Goal: Task Accomplishment & Management: Manage account settings

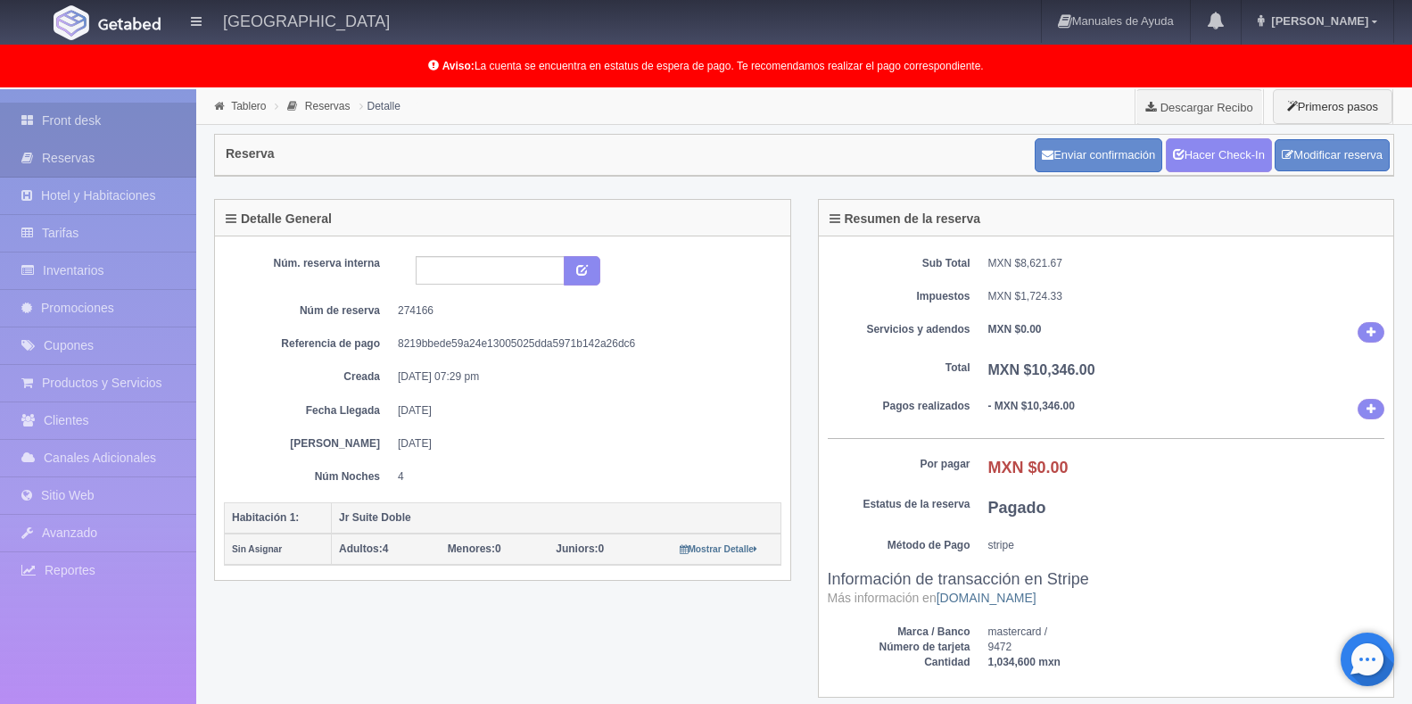
click at [113, 121] on link "Front desk" at bounding box center [98, 121] width 196 height 37
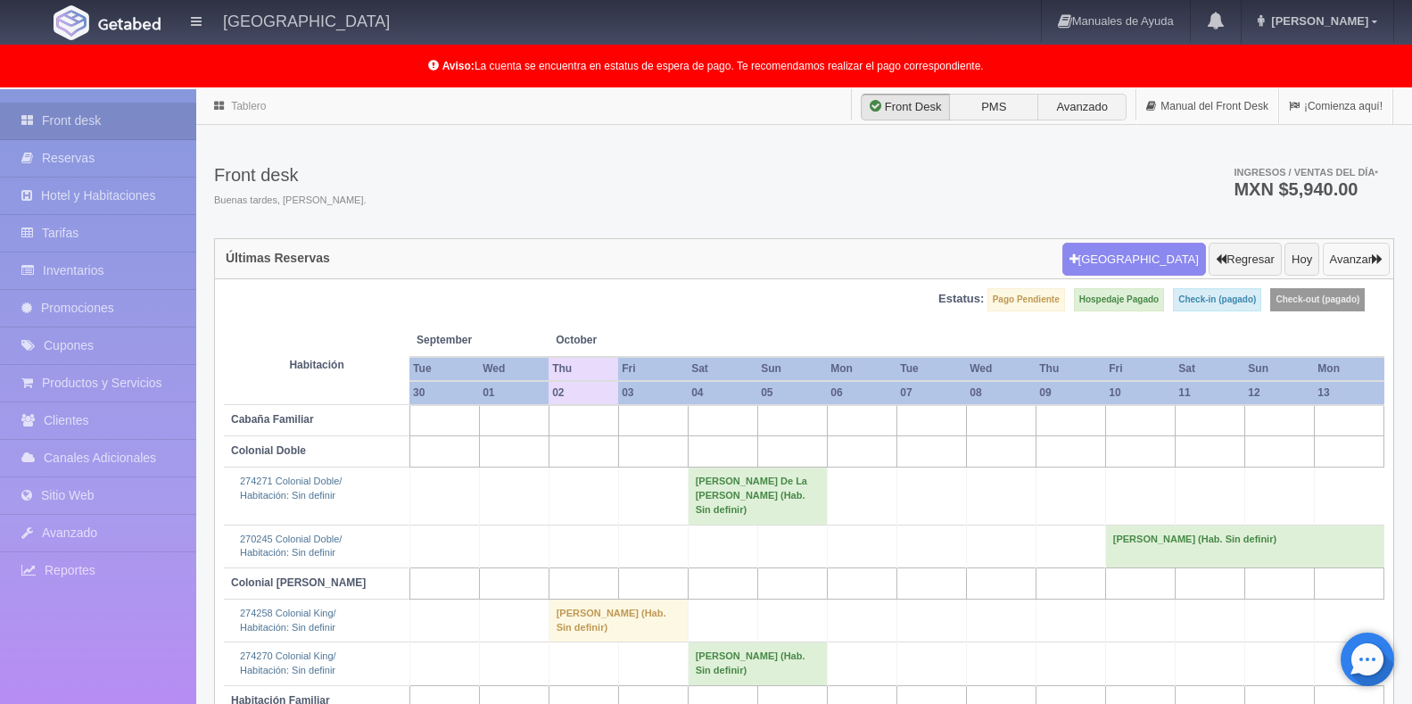
click at [1372, 261] on icon "button" at bounding box center [1377, 259] width 11 height 12
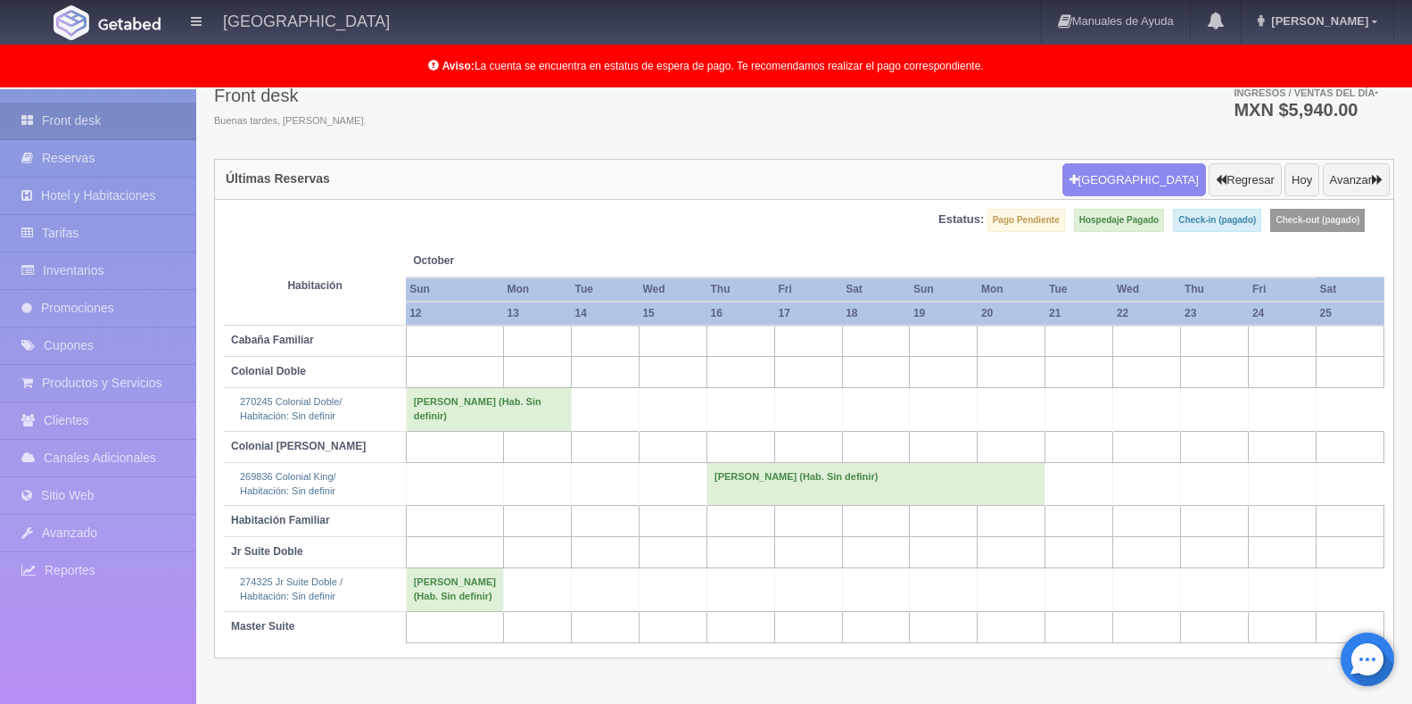
scroll to position [24, 0]
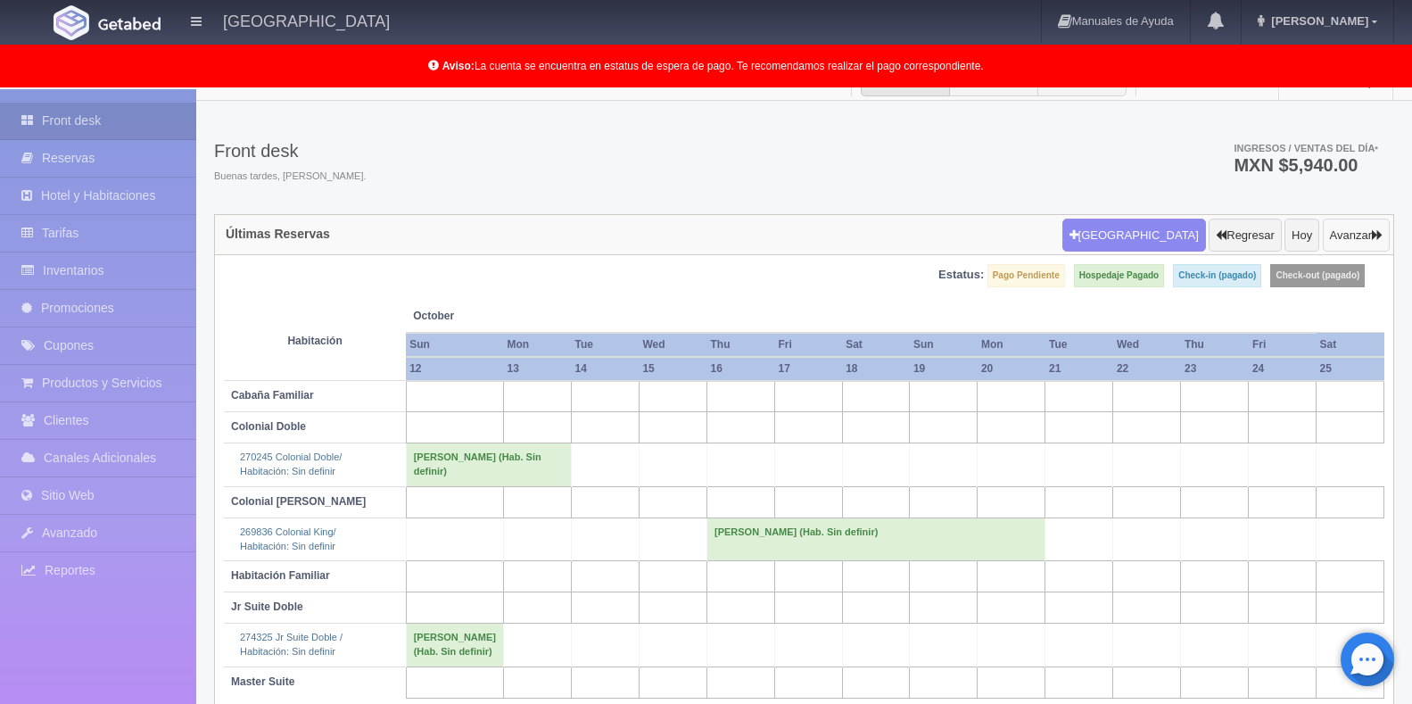
click at [1380, 235] on icon "button" at bounding box center [1377, 235] width 11 height 12
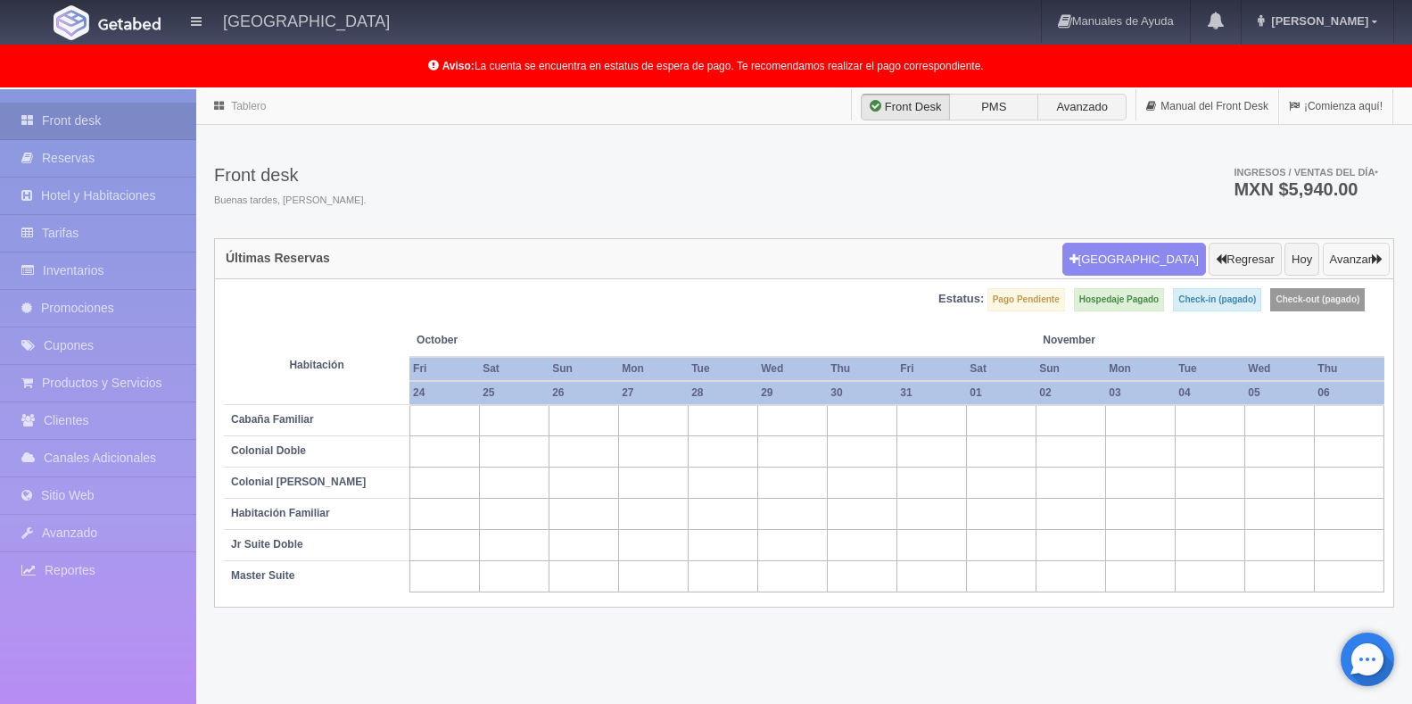
click at [1374, 249] on button "Avanzar" at bounding box center [1355, 260] width 67 height 34
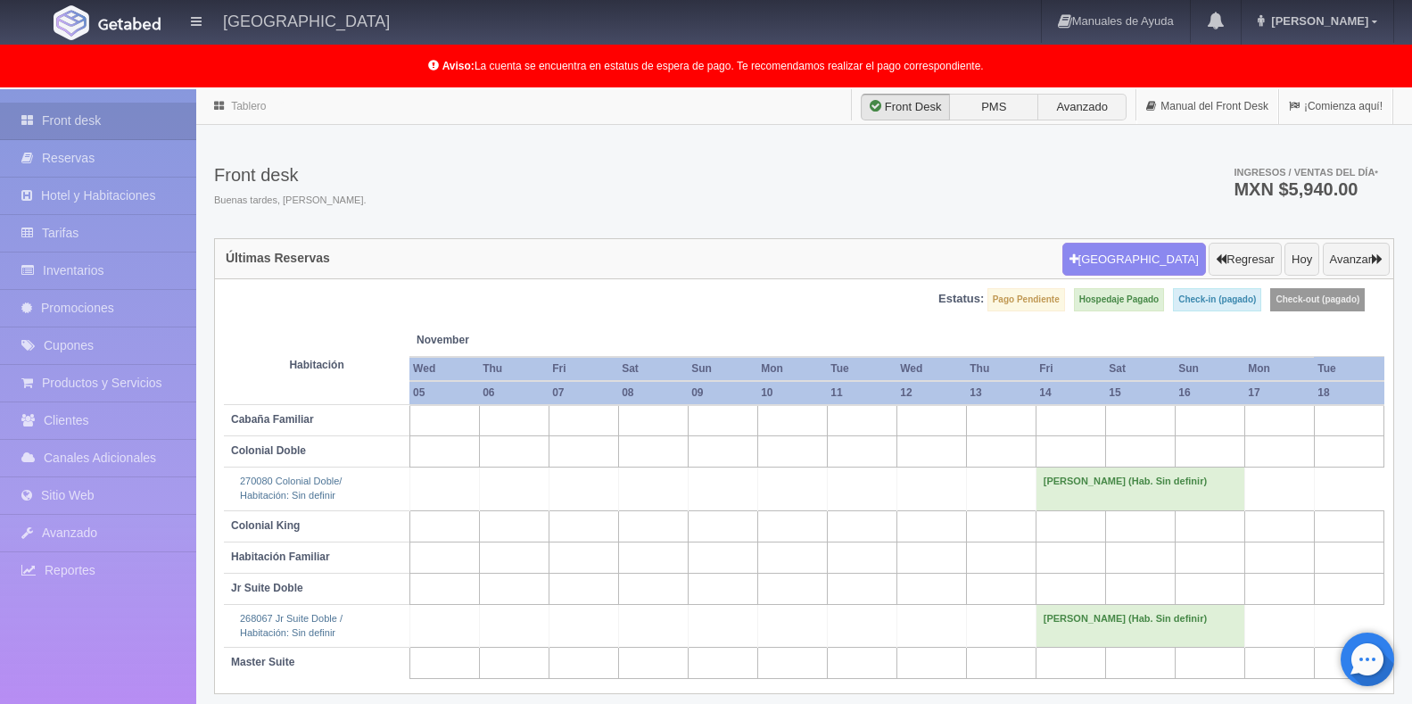
scroll to position [91, 0]
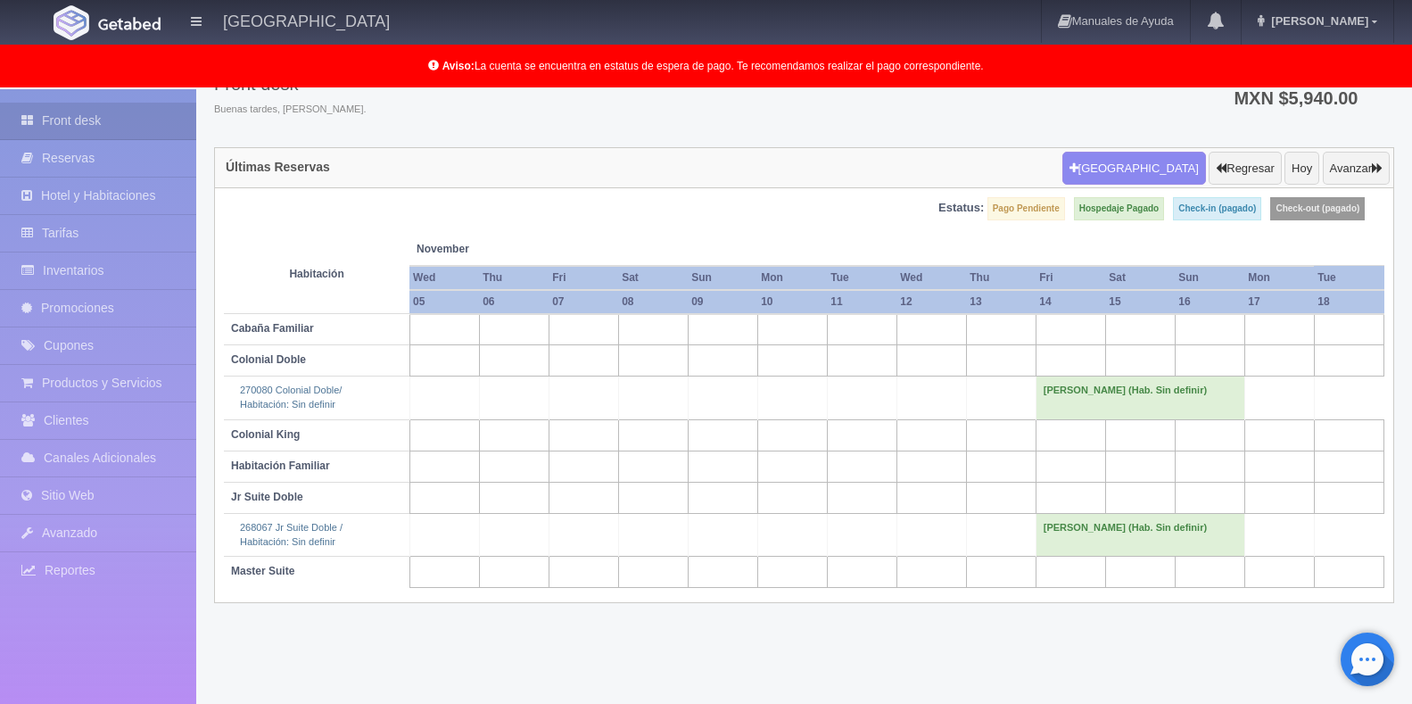
click at [1135, 529] on td "[PERSON_NAME] (Hab. Sin definir)" at bounding box center [1139, 534] width 209 height 43
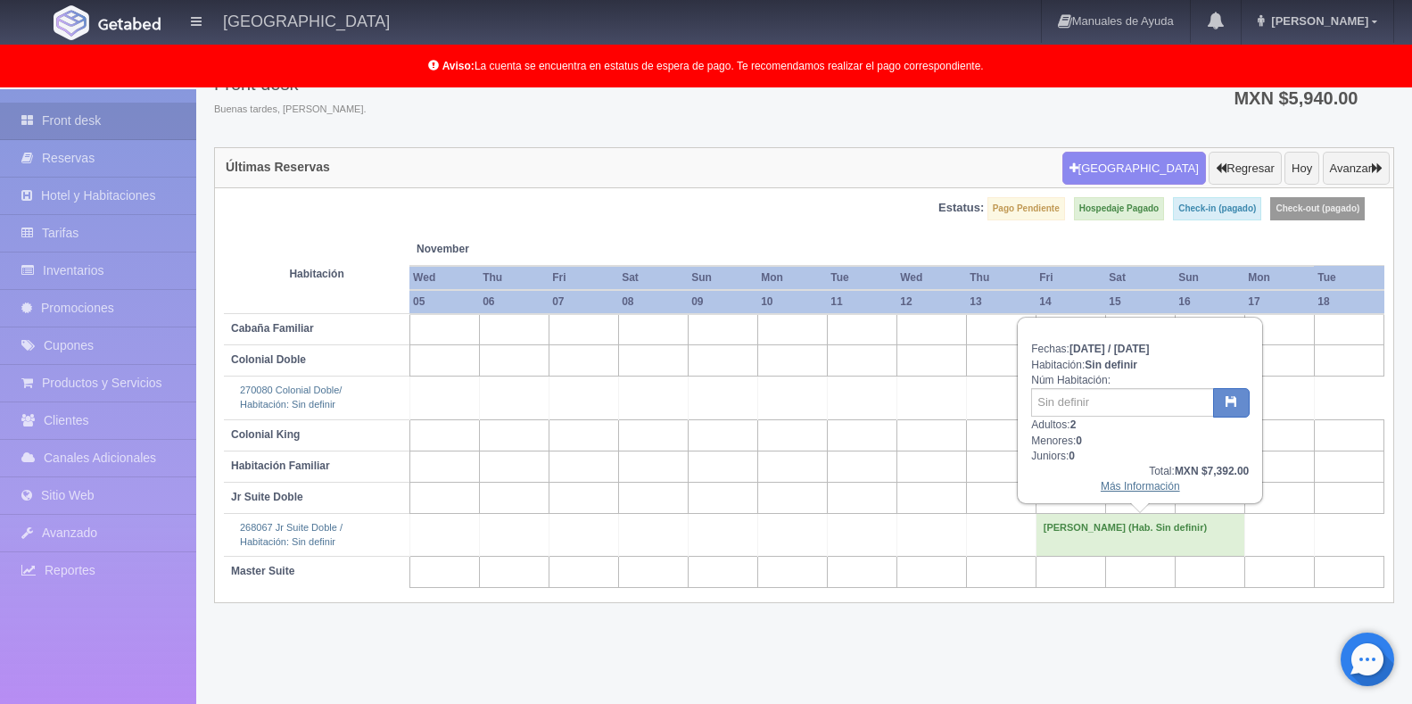
click at [1125, 483] on link "Más Información" at bounding box center [1139, 486] width 79 height 12
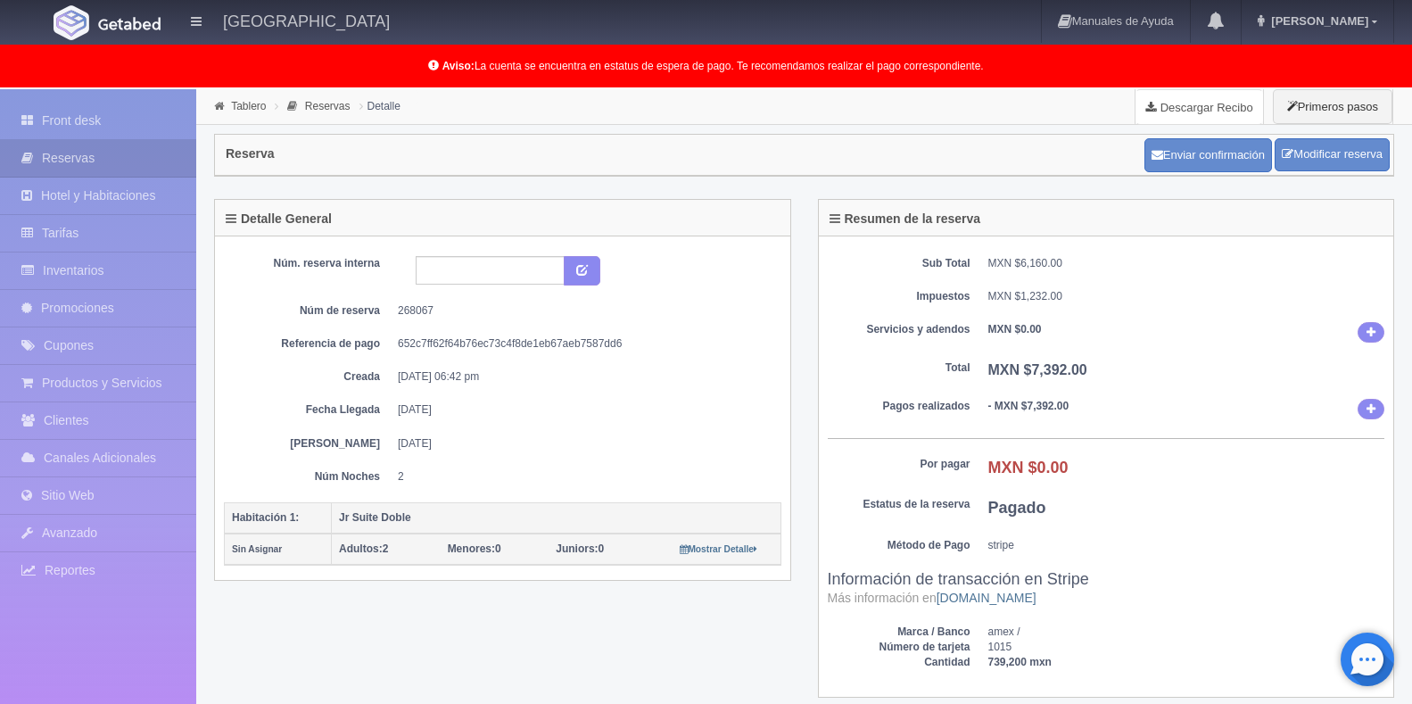
click at [1184, 102] on link "Descargar Recibo" at bounding box center [1199, 107] width 128 height 36
